Goal: Use online tool/utility: Utilize a website feature to perform a specific function

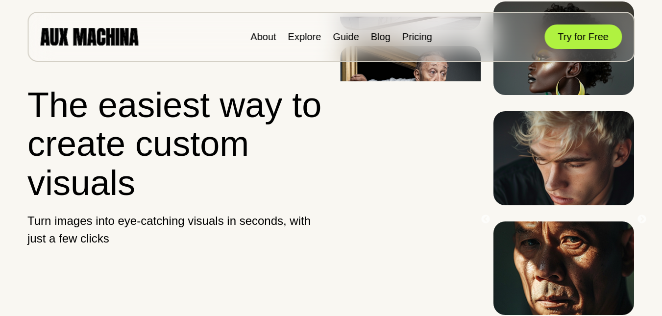
click at [586, 37] on button "Try for Free" at bounding box center [582, 36] width 77 height 24
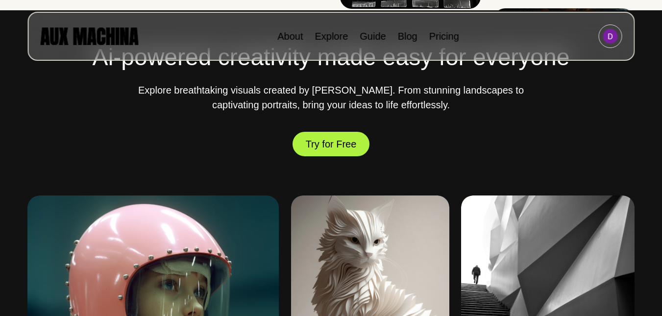
scroll to position [343, 0]
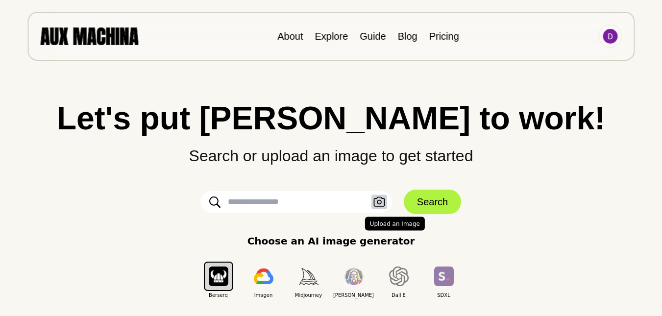
click at [376, 198] on icon "button" at bounding box center [378, 202] width 11 height 10
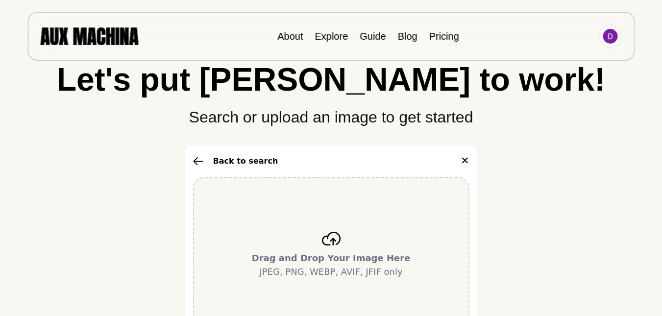
scroll to position [229, 0]
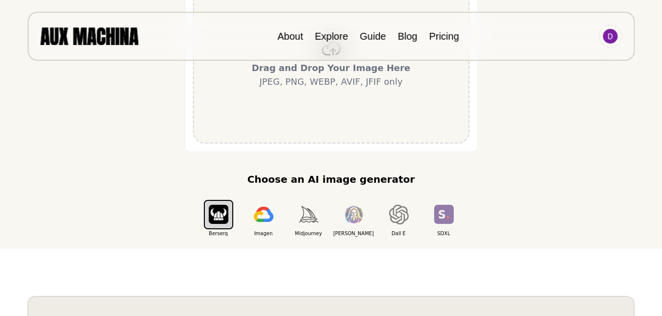
click at [344, 89] on div "Drag and Drop Your Image Here JPEG, PNG, WEBP, AVIF, JFIF only" at bounding box center [331, 65] width 276 height 157
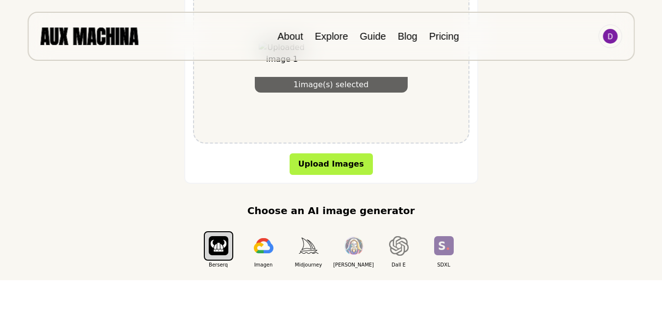
click at [325, 163] on button "Upload Images" at bounding box center [330, 164] width 83 height 22
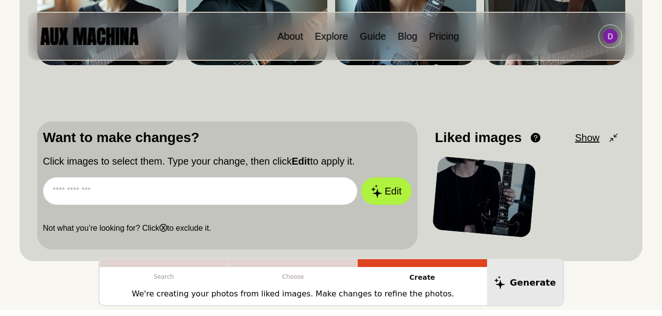
click at [108, 188] on input "text" at bounding box center [200, 190] width 314 height 27
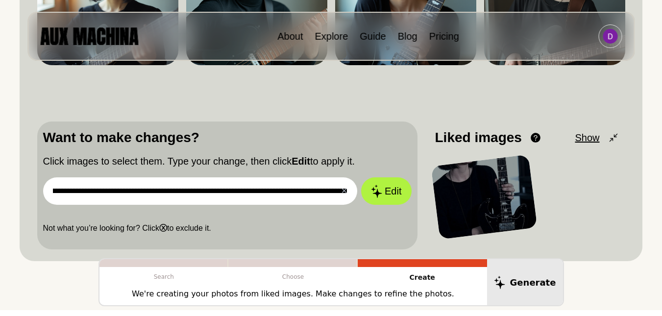
scroll to position [0, 348]
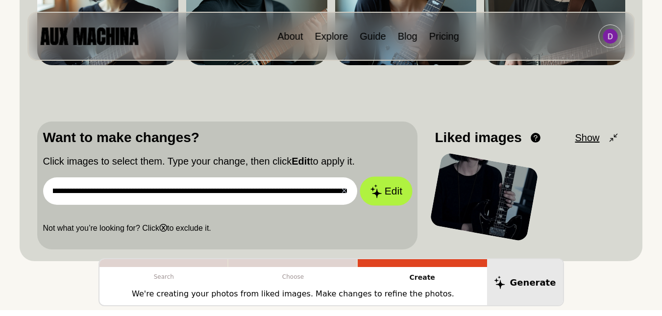
click at [385, 189] on button "Edit" at bounding box center [386, 191] width 53 height 29
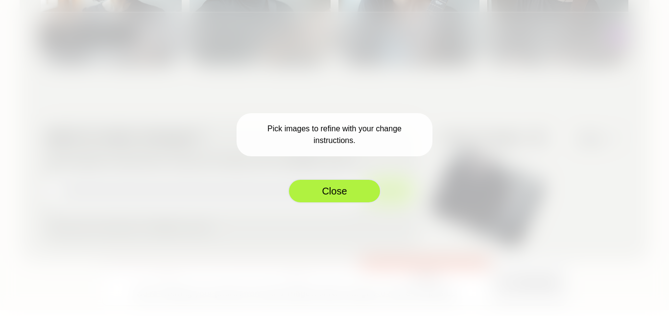
click at [342, 193] on button "Close" at bounding box center [334, 191] width 93 height 24
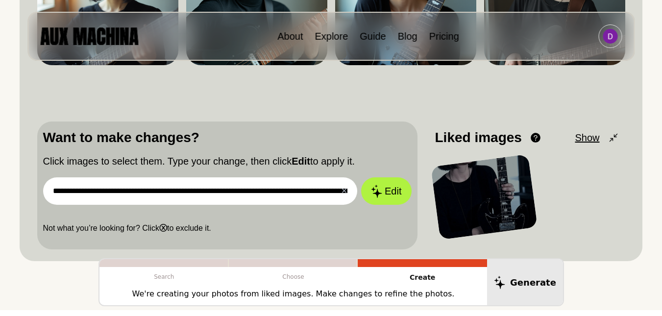
click at [466, 190] on div at bounding box center [484, 197] width 107 height 86
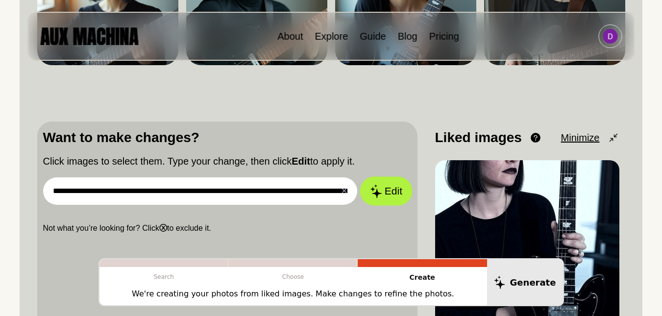
click at [391, 192] on button "Edit" at bounding box center [386, 191] width 53 height 29
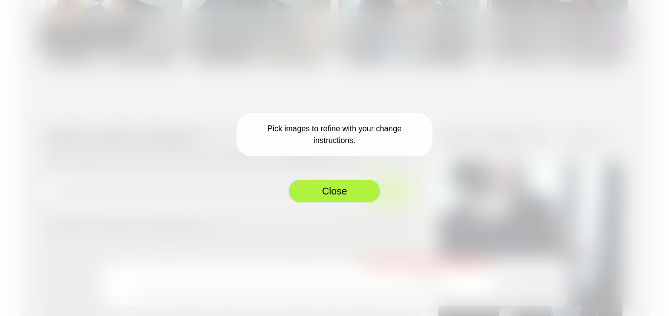
click at [337, 191] on button "Close" at bounding box center [334, 191] width 93 height 24
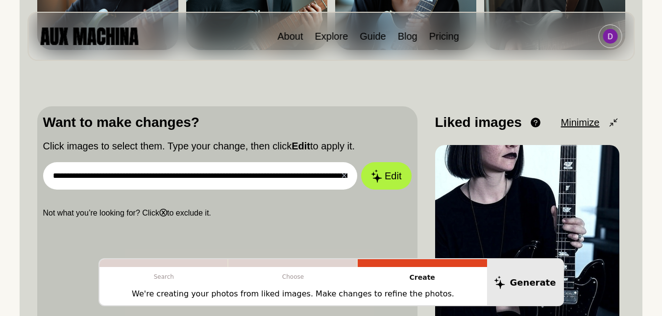
scroll to position [229, 0]
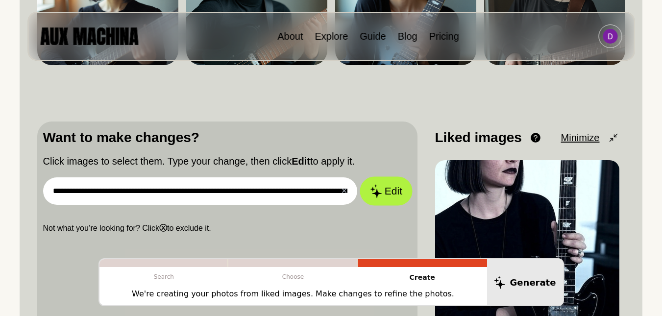
click at [372, 190] on icon at bounding box center [376, 191] width 12 height 14
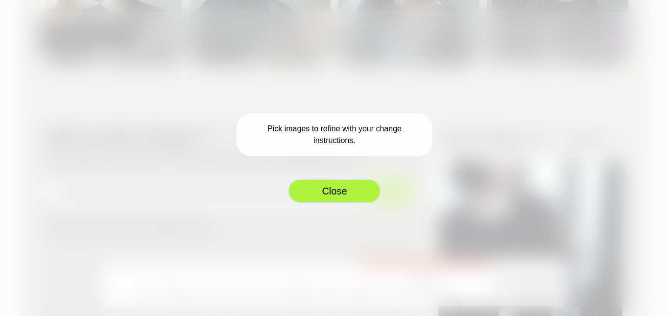
click at [345, 191] on button "Close" at bounding box center [334, 191] width 93 height 24
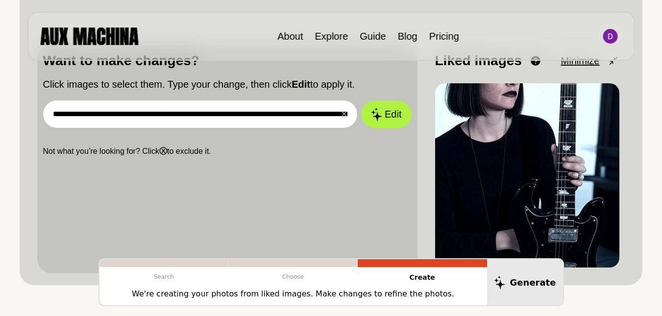
scroll to position [343, 0]
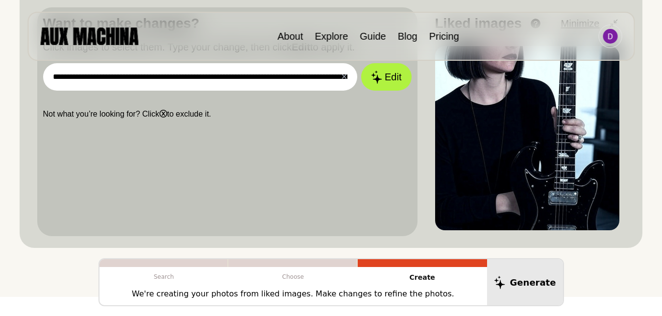
click at [426, 276] on p "Create" at bounding box center [422, 277] width 129 height 21
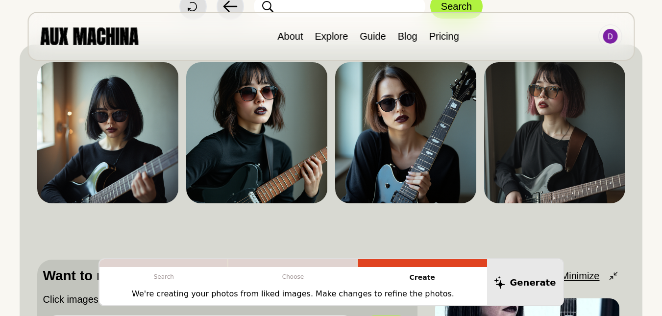
scroll to position [94, 0]
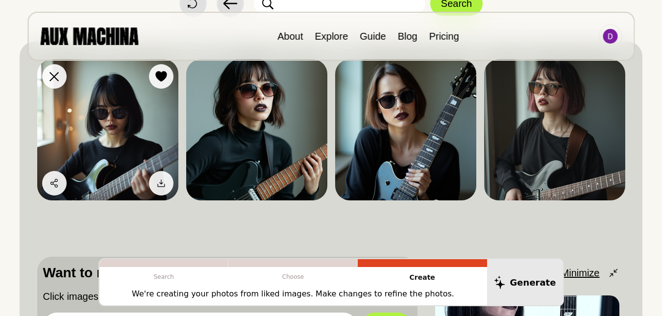
click at [98, 141] on img at bounding box center [107, 129] width 141 height 141
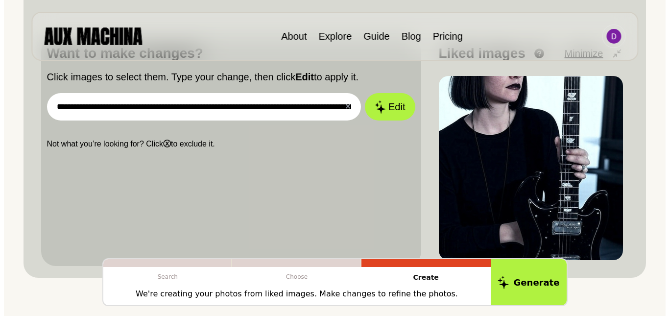
scroll to position [322, 0]
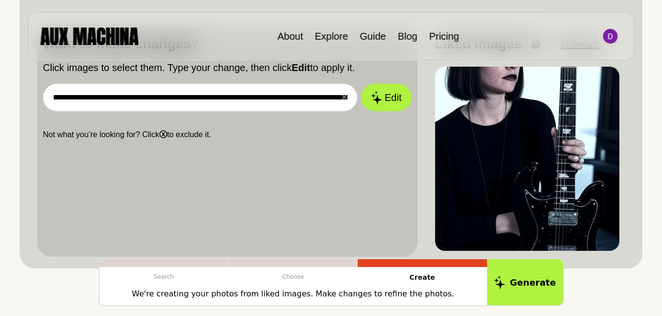
click at [150, 97] on input "**********" at bounding box center [200, 97] width 314 height 27
type input "**********"
click at [386, 100] on button "Edit" at bounding box center [386, 97] width 53 height 29
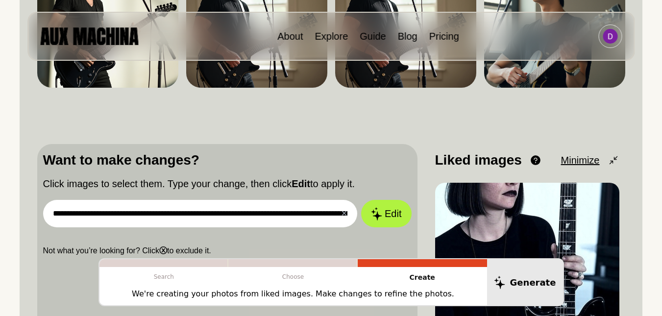
scroll to position [229, 0]
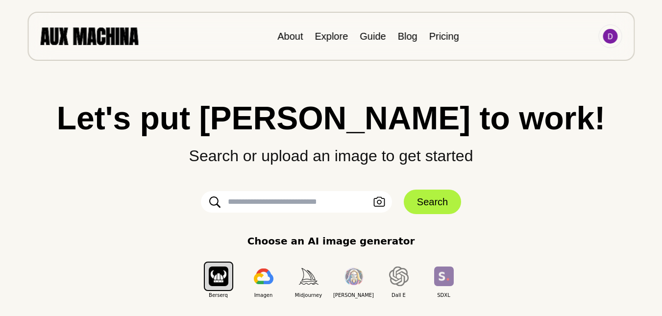
click at [290, 199] on input "text" at bounding box center [296, 202] width 191 height 22
type input "*"
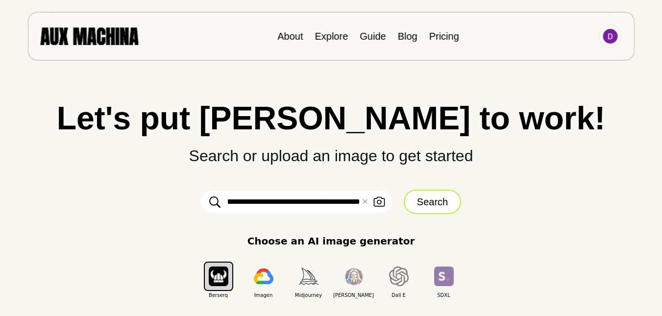
type input "**********"
click at [433, 203] on button "Search" at bounding box center [432, 202] width 57 height 24
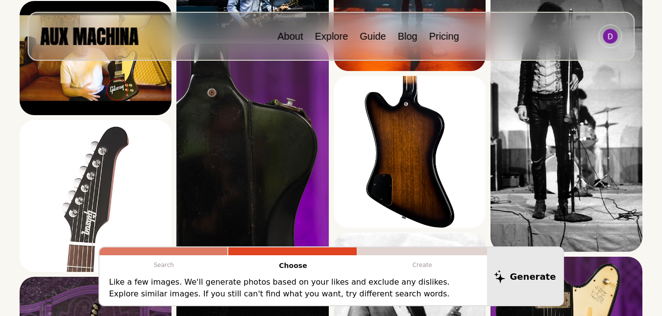
scroll to position [1137, 0]
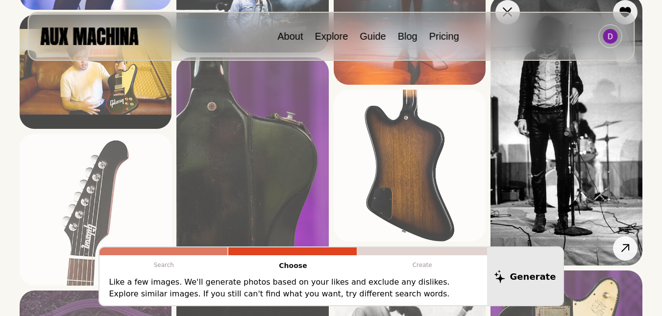
click at [590, 134] on img at bounding box center [566, 130] width 152 height 270
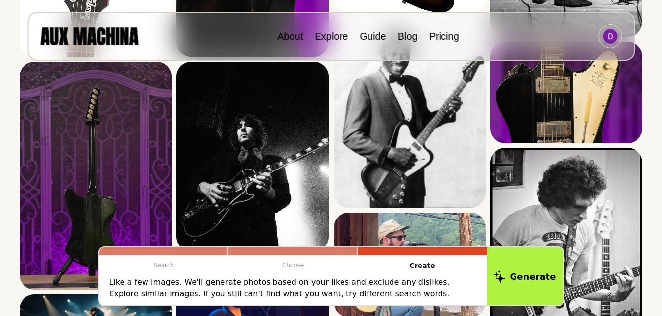
scroll to position [1352, 0]
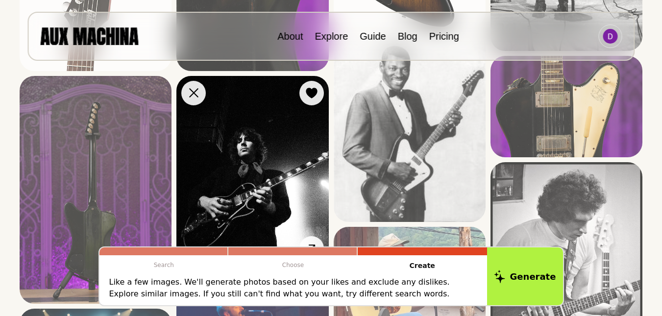
click at [259, 159] on img at bounding box center [252, 171] width 152 height 190
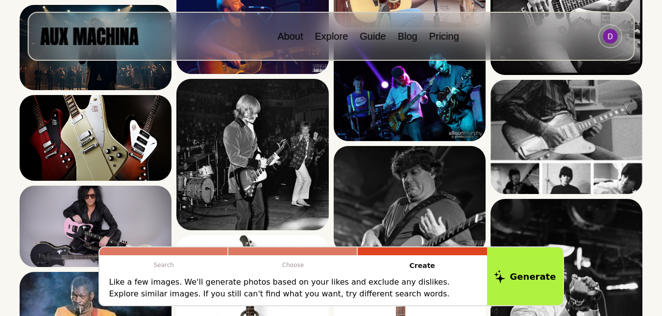
scroll to position [1651, 0]
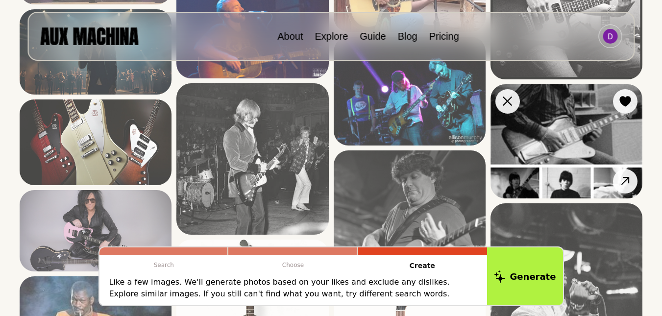
click at [568, 132] on img at bounding box center [566, 141] width 152 height 114
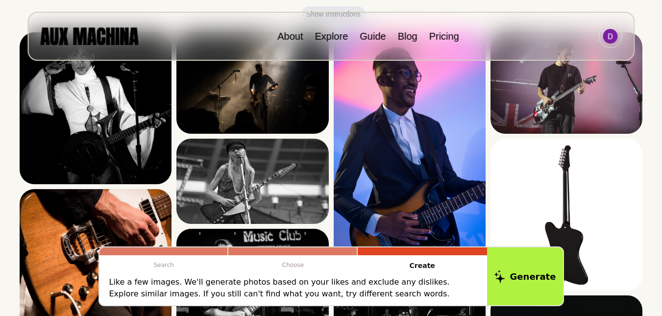
scroll to position [0, 0]
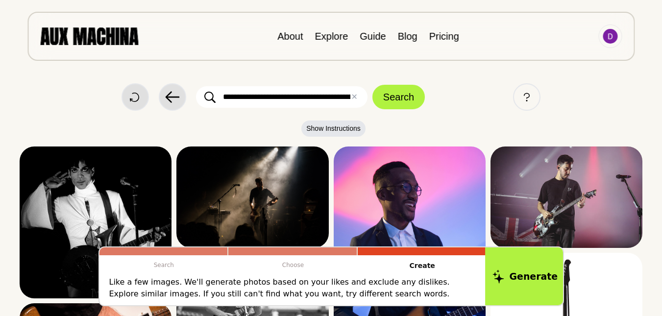
click at [527, 288] on button "Generate" at bounding box center [525, 276] width 80 height 61
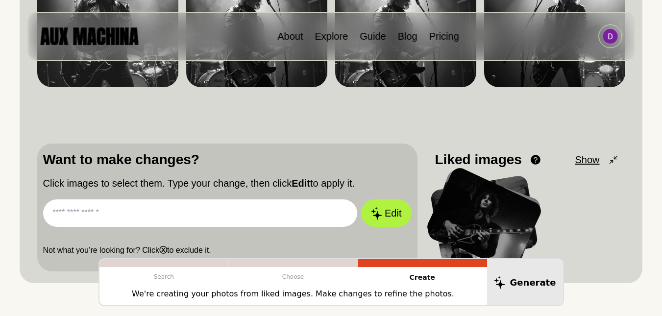
scroll to position [229, 0]
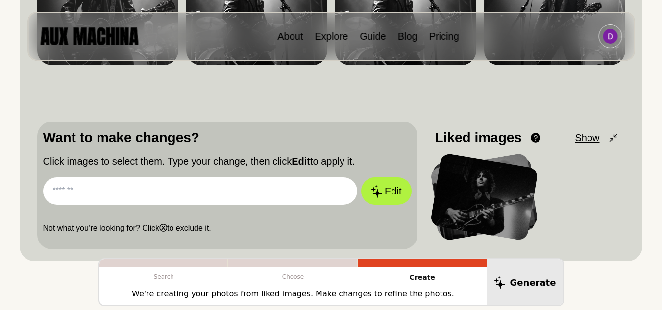
click at [199, 195] on input "text" at bounding box center [200, 190] width 314 height 27
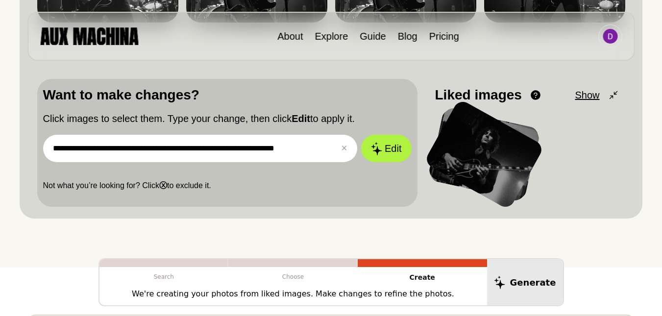
scroll to position [343, 0]
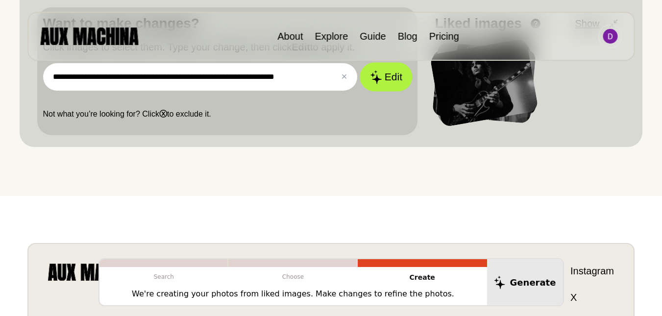
type input "**********"
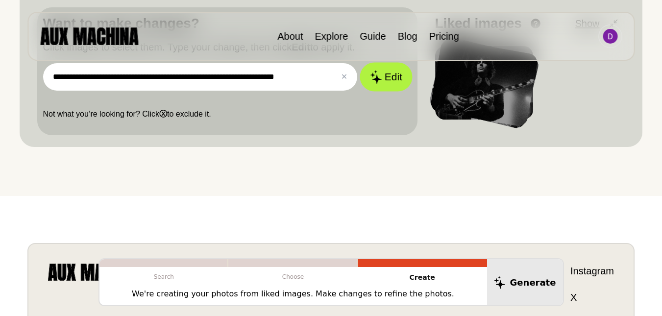
click at [385, 79] on button "Edit" at bounding box center [386, 77] width 53 height 29
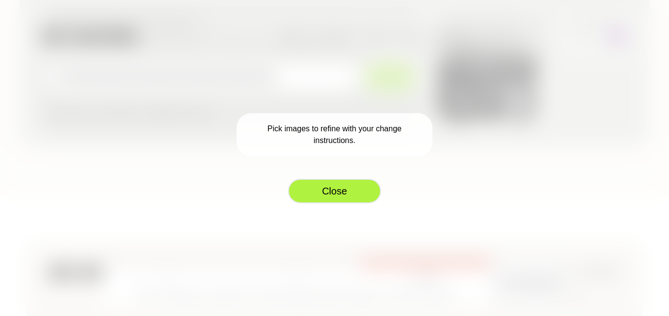
drag, startPoint x: 358, startPoint y: 198, endPoint x: 292, endPoint y: 189, distance: 66.8
click at [358, 198] on button "Close" at bounding box center [334, 191] width 93 height 24
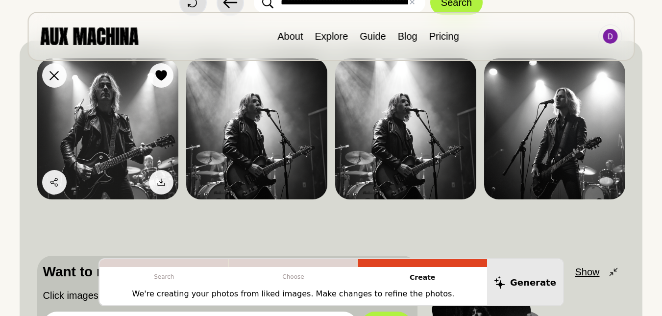
scroll to position [0, 0]
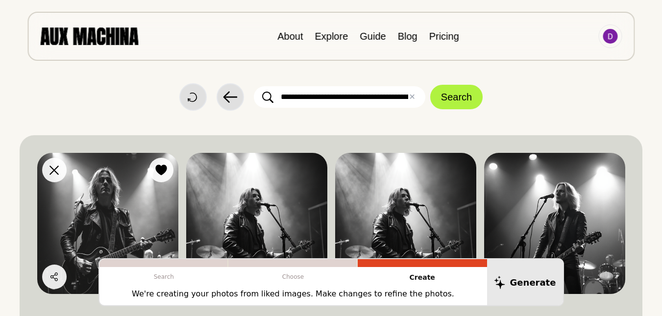
click at [107, 191] on img at bounding box center [107, 223] width 141 height 141
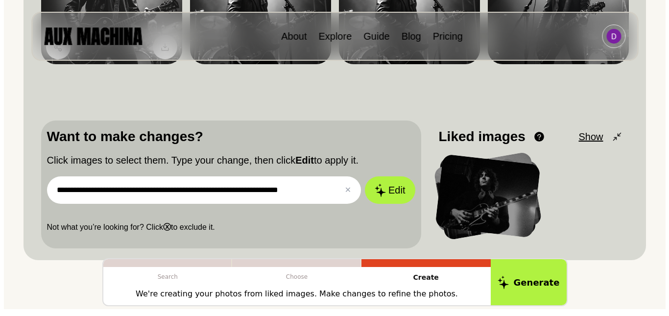
scroll to position [343, 0]
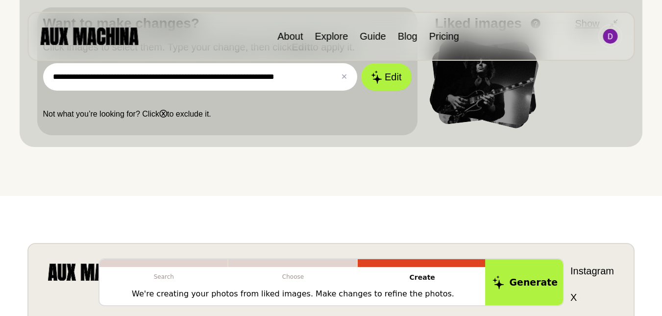
click at [533, 279] on button "Generate" at bounding box center [525, 282] width 80 height 48
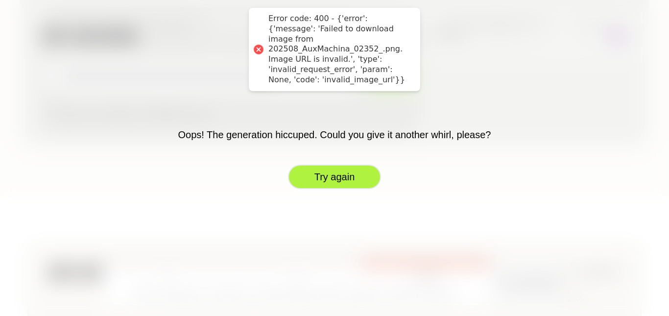
click at [339, 175] on button "Try again" at bounding box center [334, 177] width 93 height 24
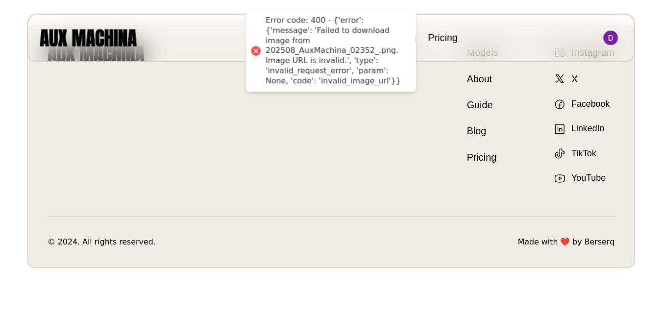
scroll to position [340, 0]
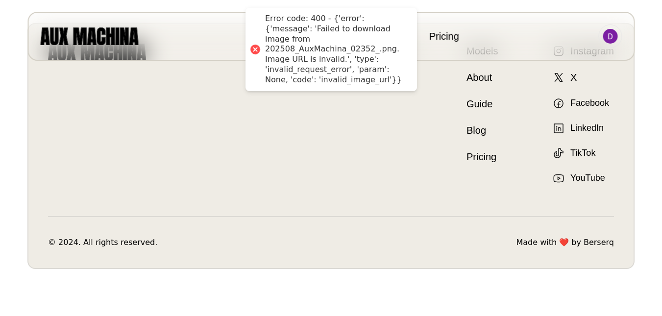
click at [254, 43] on div at bounding box center [255, 50] width 14 height 14
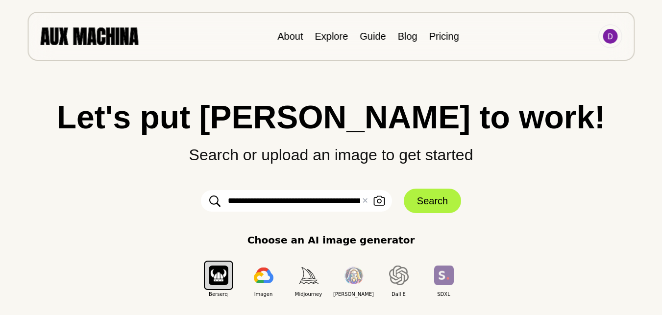
scroll to position [0, 0]
